Goal: Task Accomplishment & Management: Use online tool/utility

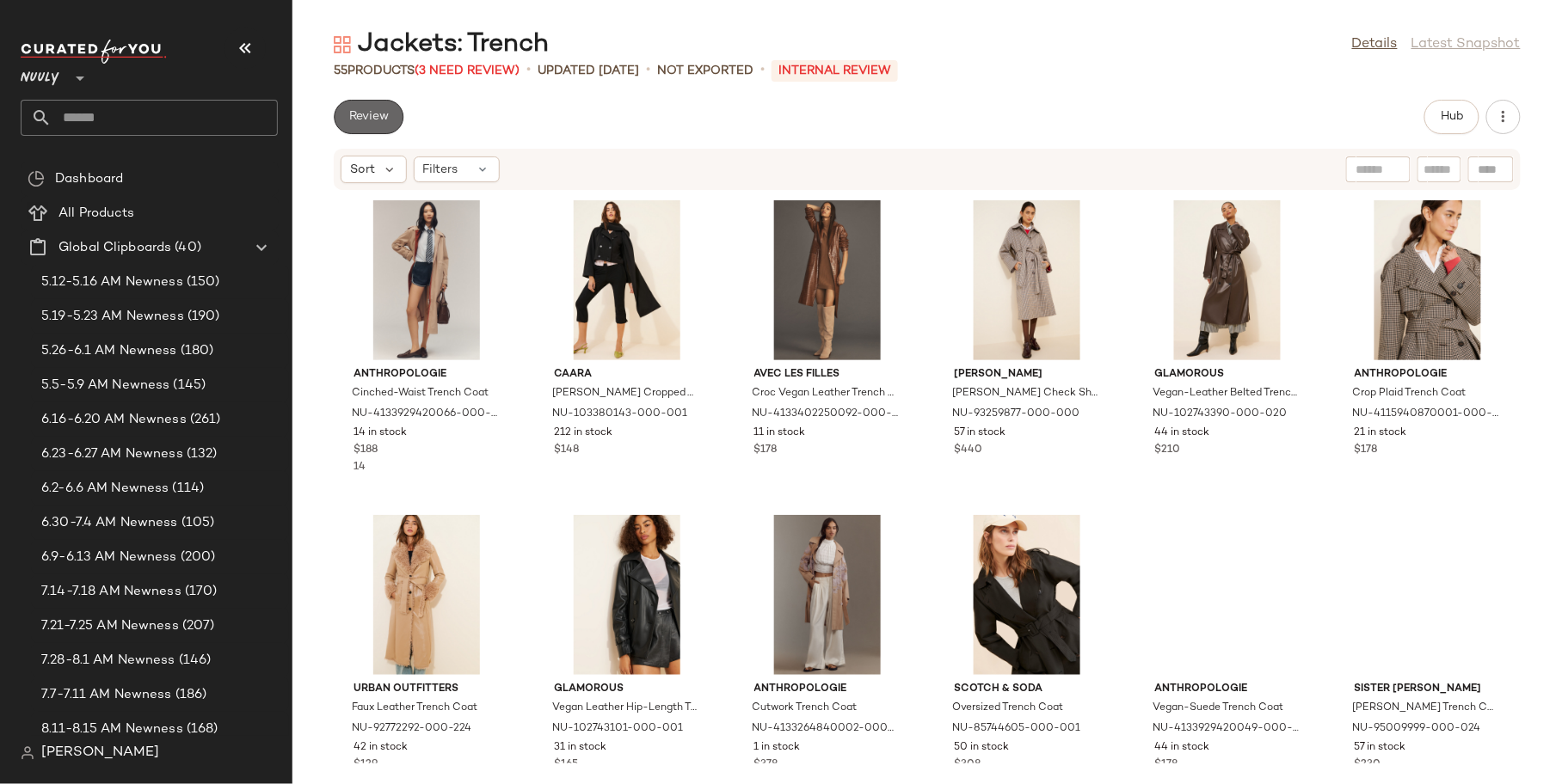
click at [391, 119] on button "Review" at bounding box center [368, 116] width 70 height 34
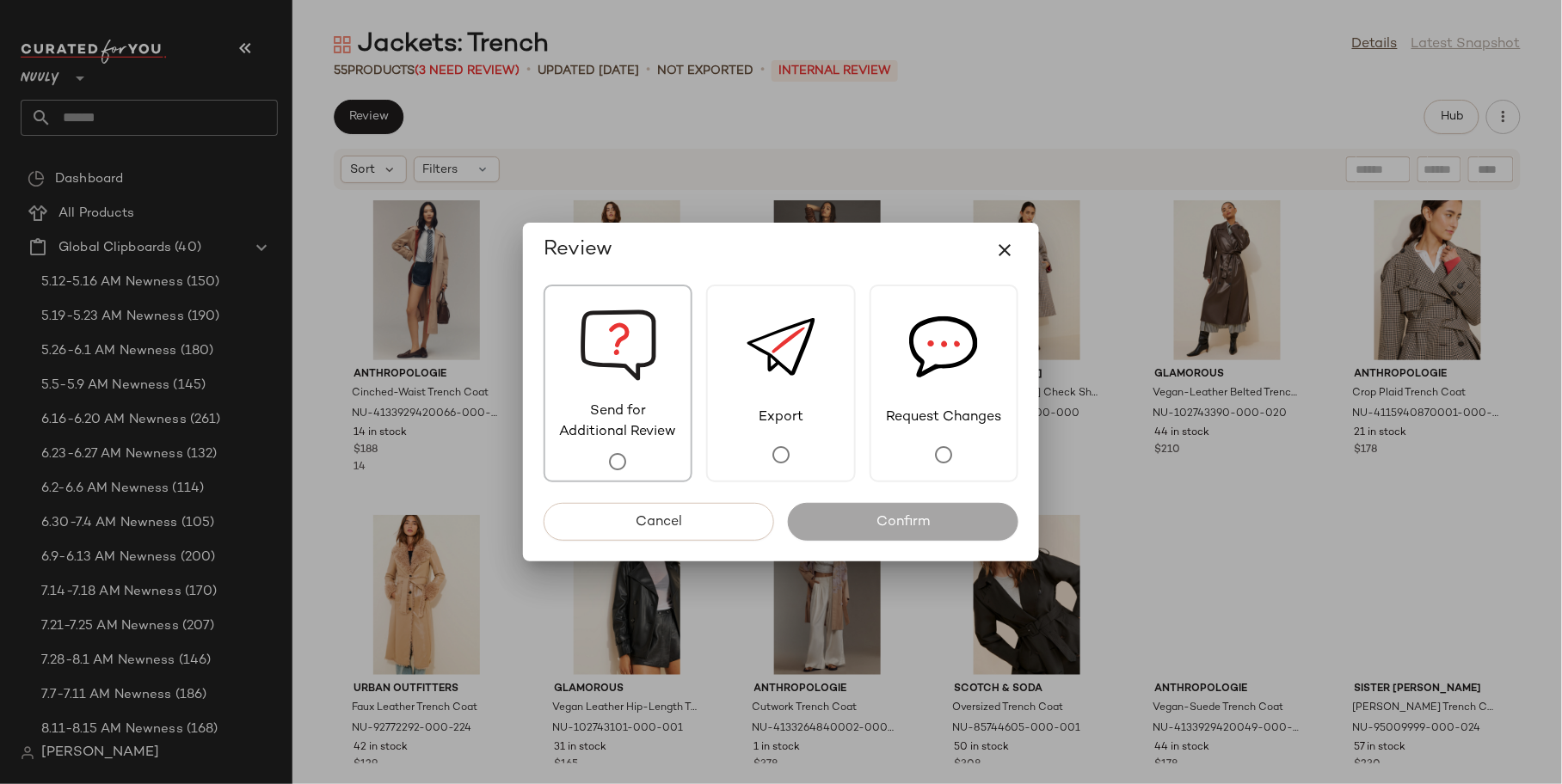
click at [691, 430] on div "Send for Additional Review" at bounding box center [618, 384] width 148 height 198
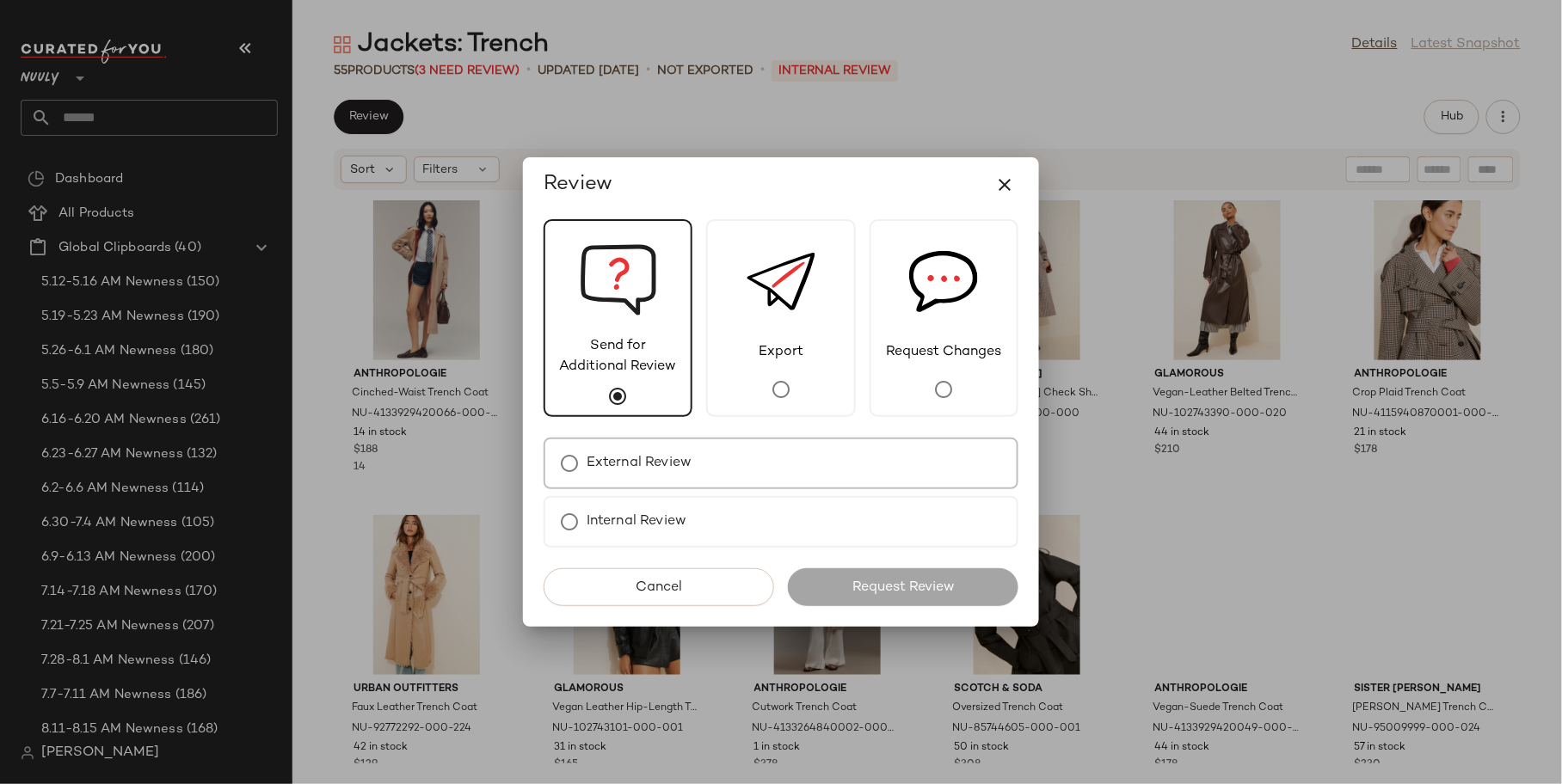
click at [687, 458] on label "External Review" at bounding box center [639, 462] width 105 height 34
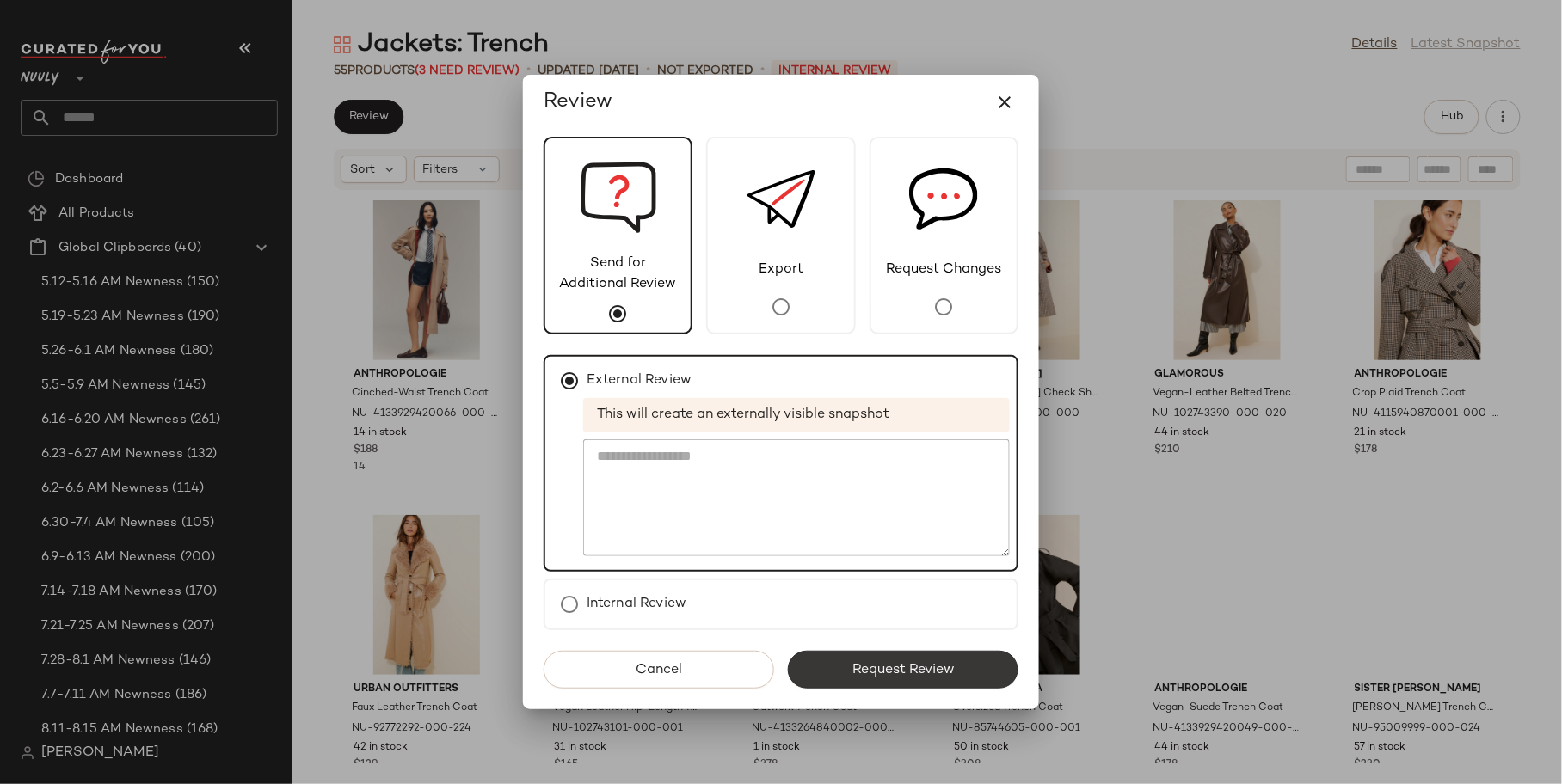
click at [914, 678] on button "Request Review" at bounding box center [904, 670] width 231 height 38
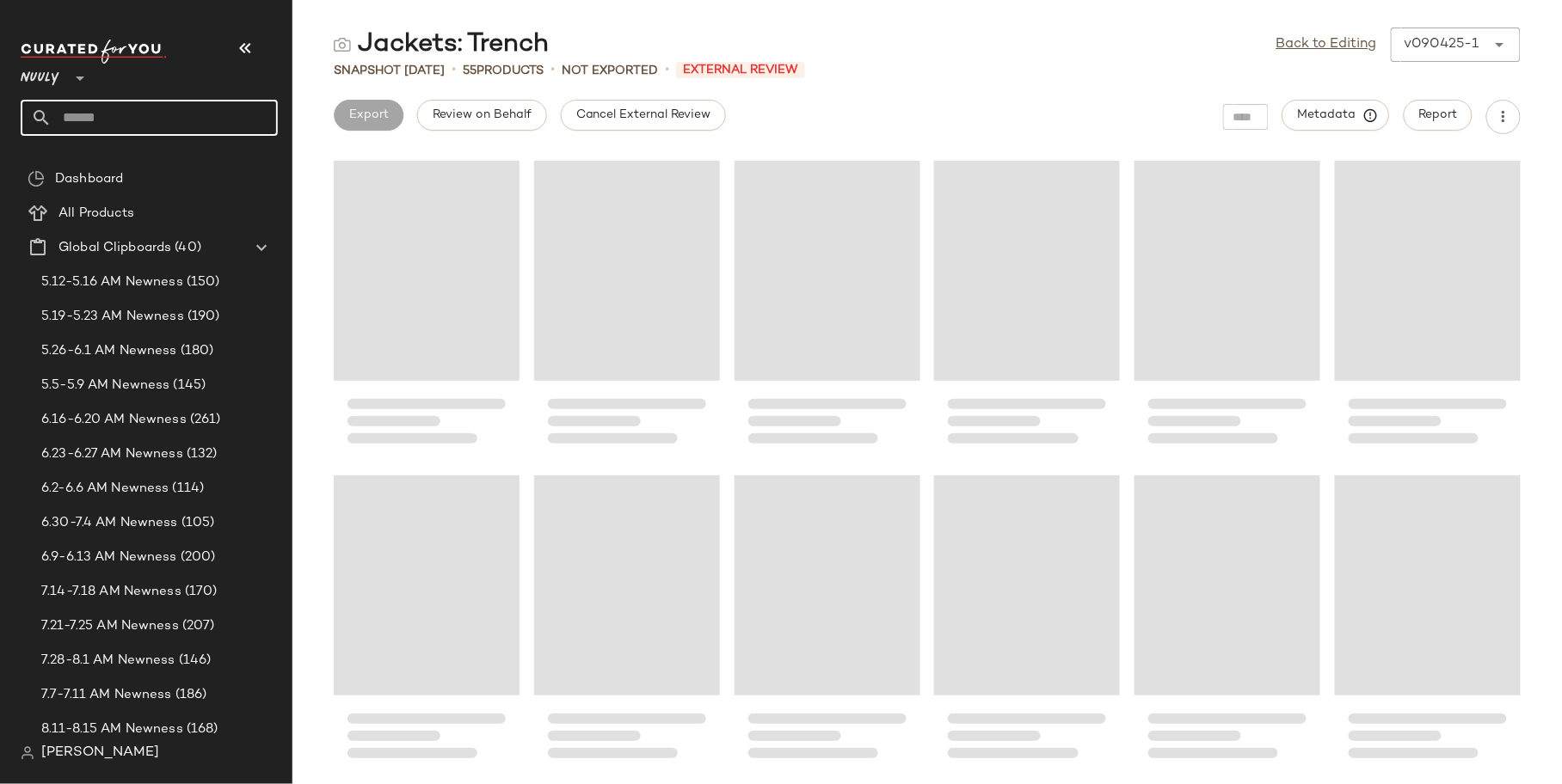
click at [101, 112] on input "text" at bounding box center [164, 117] width 226 height 36
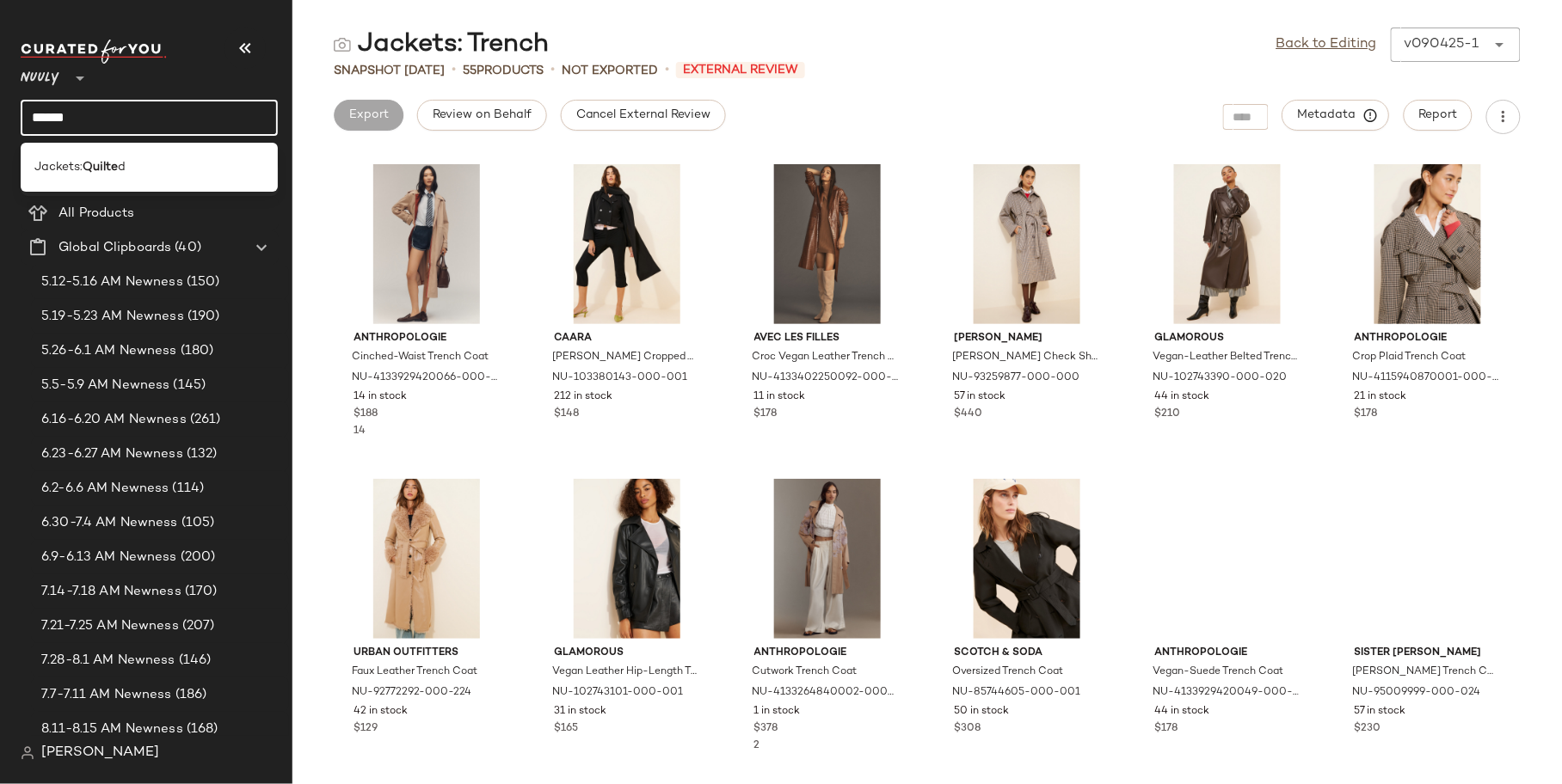
type input "******"
click at [94, 160] on b "Quilte" at bounding box center [100, 167] width 35 height 18
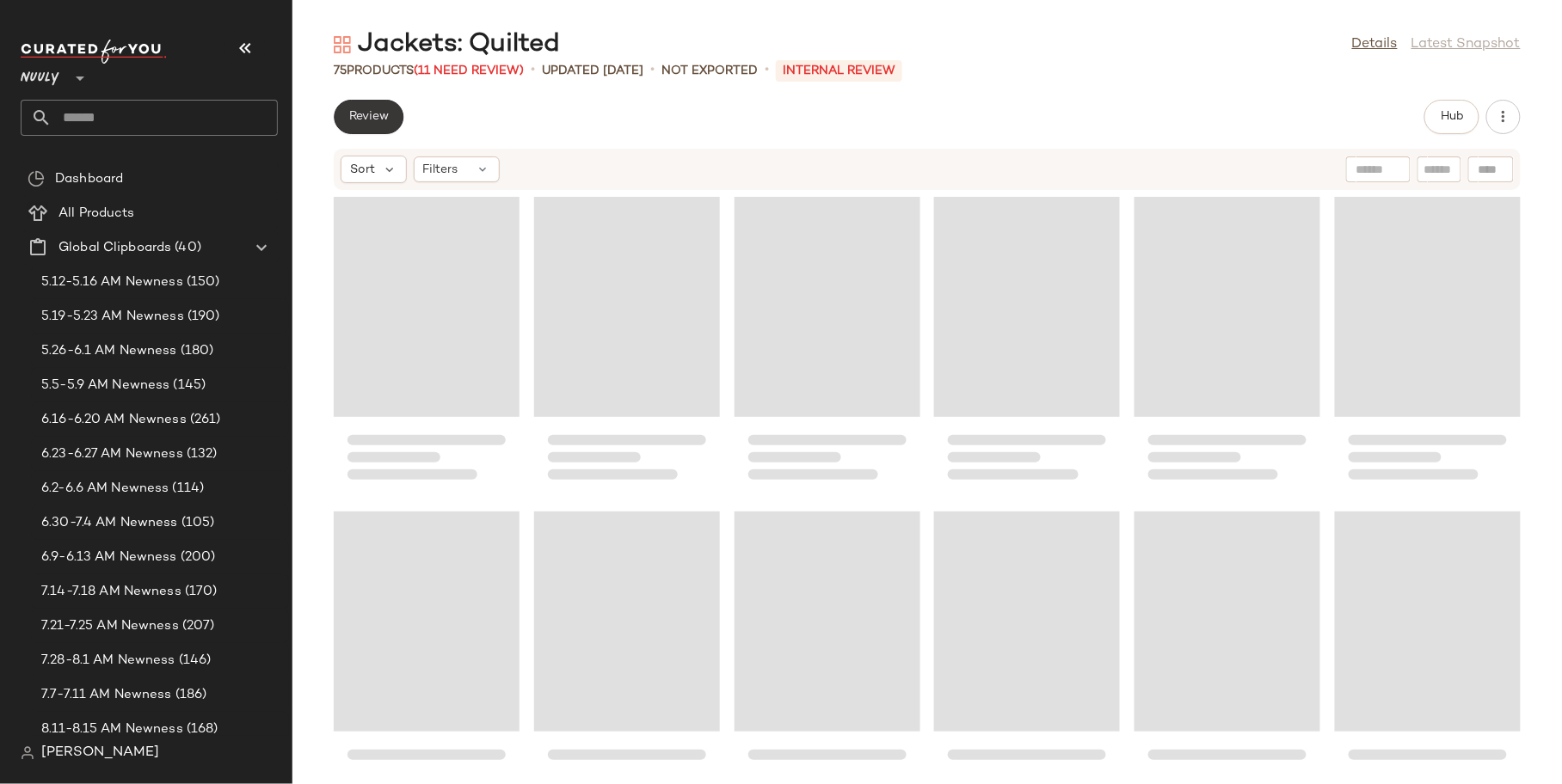
click at [380, 118] on span "Review" at bounding box center [368, 117] width 41 height 14
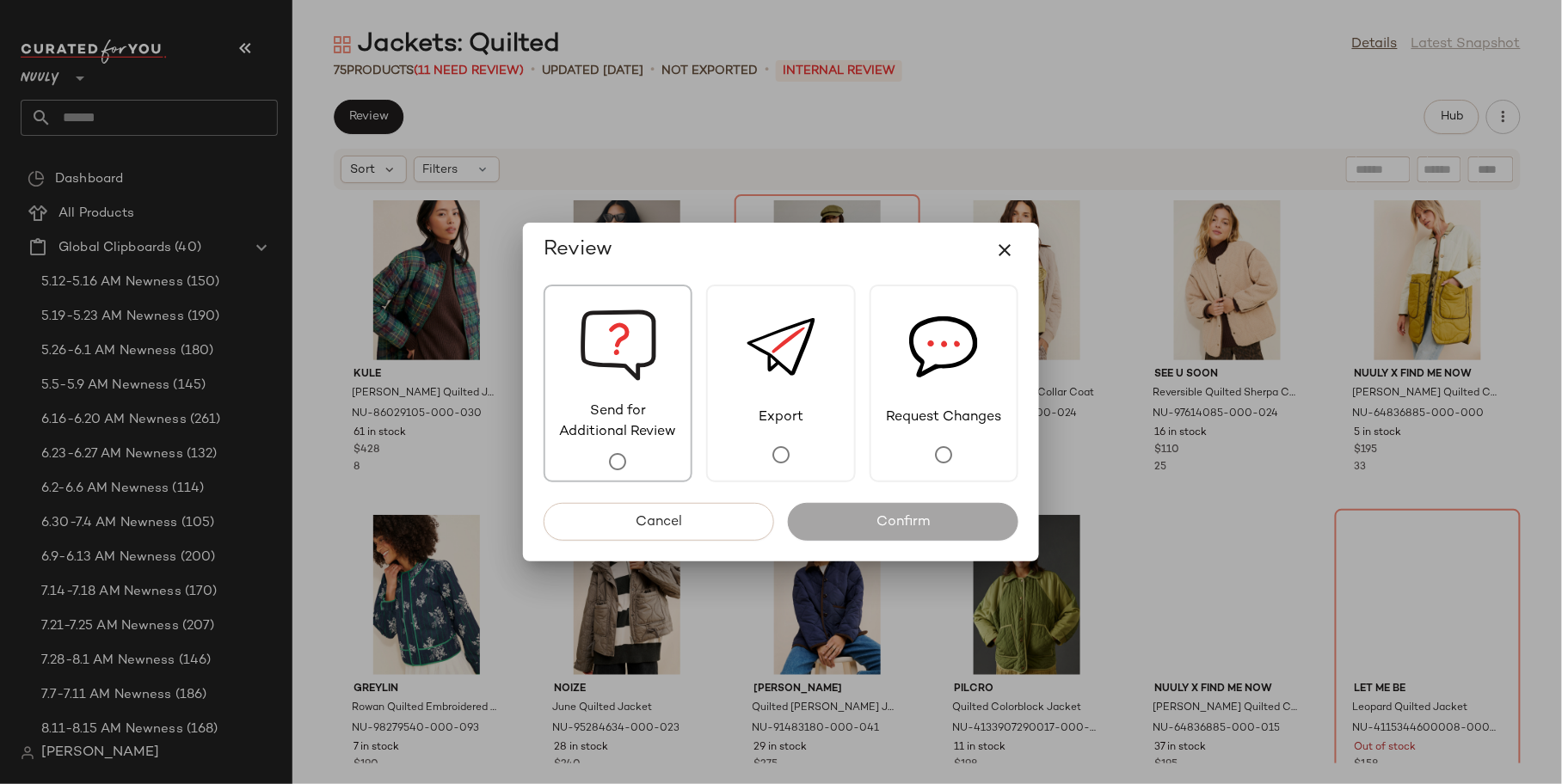
click at [587, 343] on img at bounding box center [619, 343] width 78 height 115
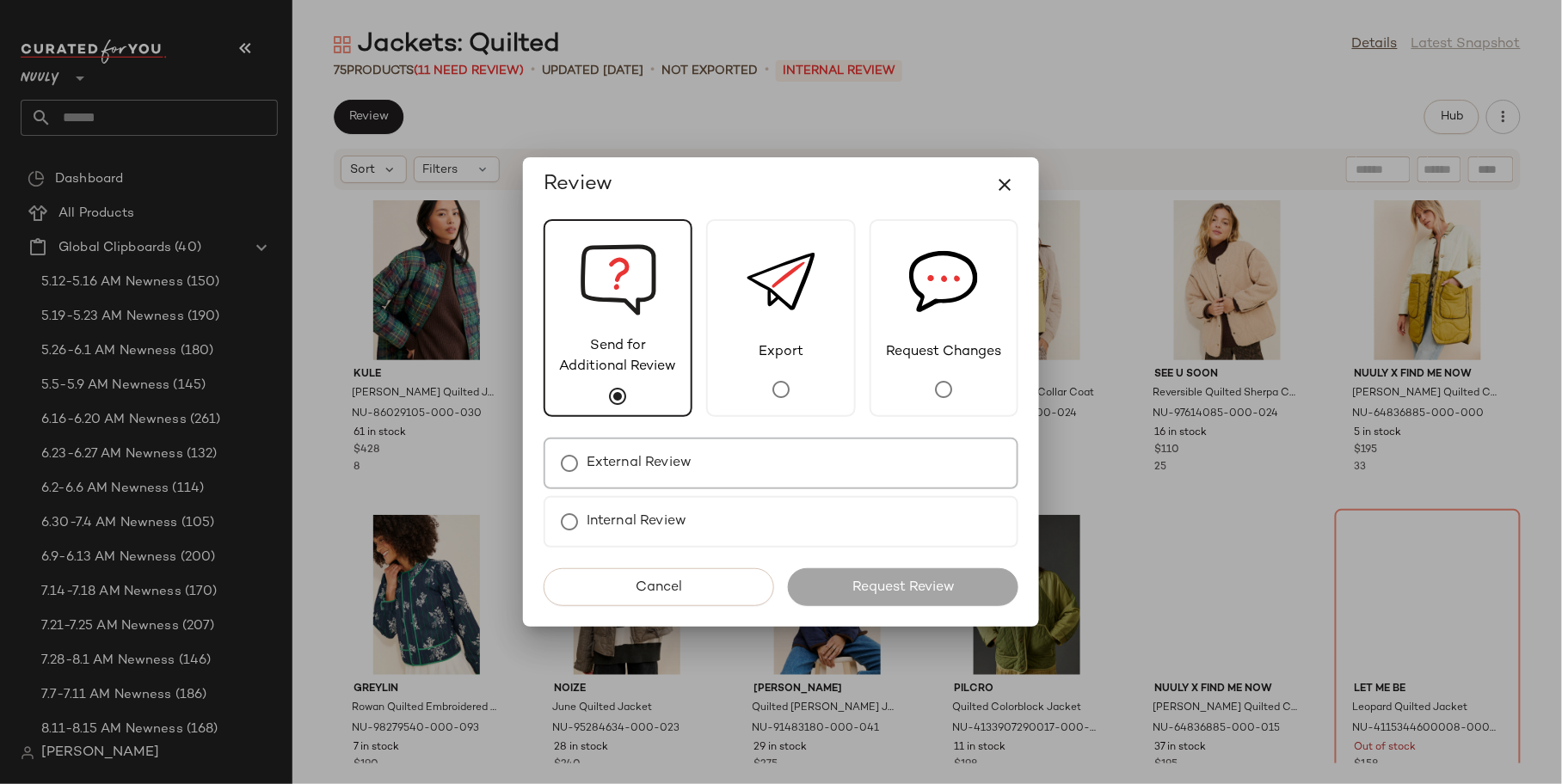
click at [684, 472] on label "External Review" at bounding box center [639, 462] width 105 height 34
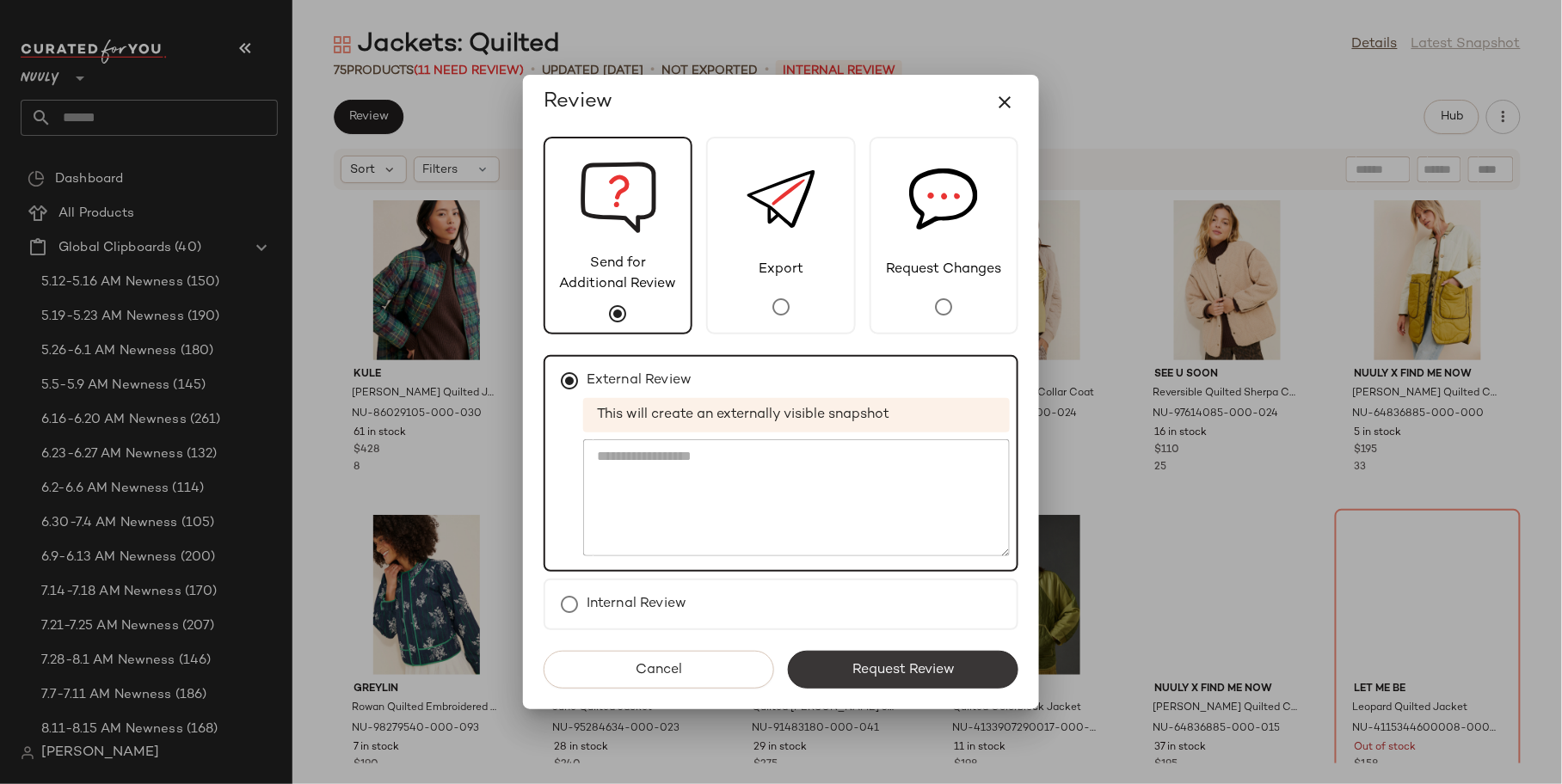
click at [862, 672] on span "Request Review" at bounding box center [903, 670] width 103 height 16
